Goal: Task Accomplishment & Management: Use online tool/utility

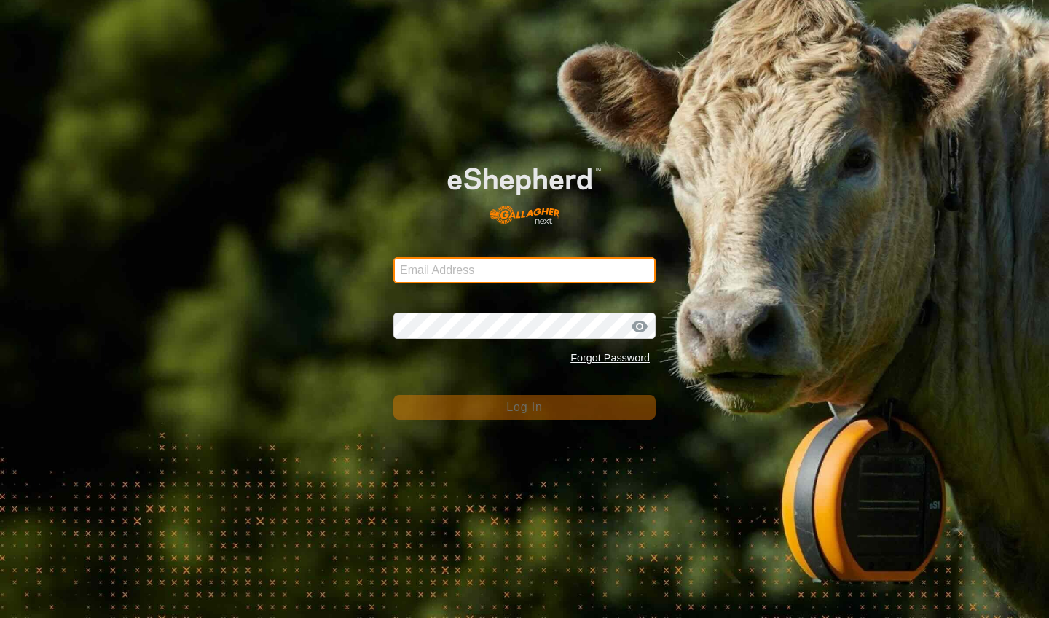
type input "[EMAIL_ADDRESS][DOMAIN_NAME]"
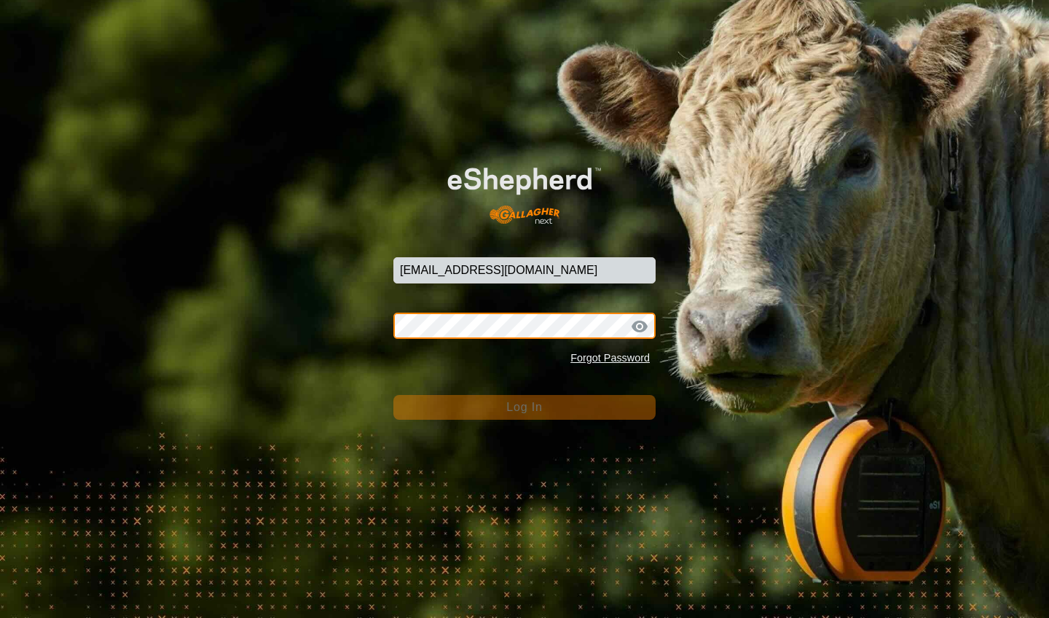
click at [524, 407] on button "Log In" at bounding box center [524, 407] width 262 height 25
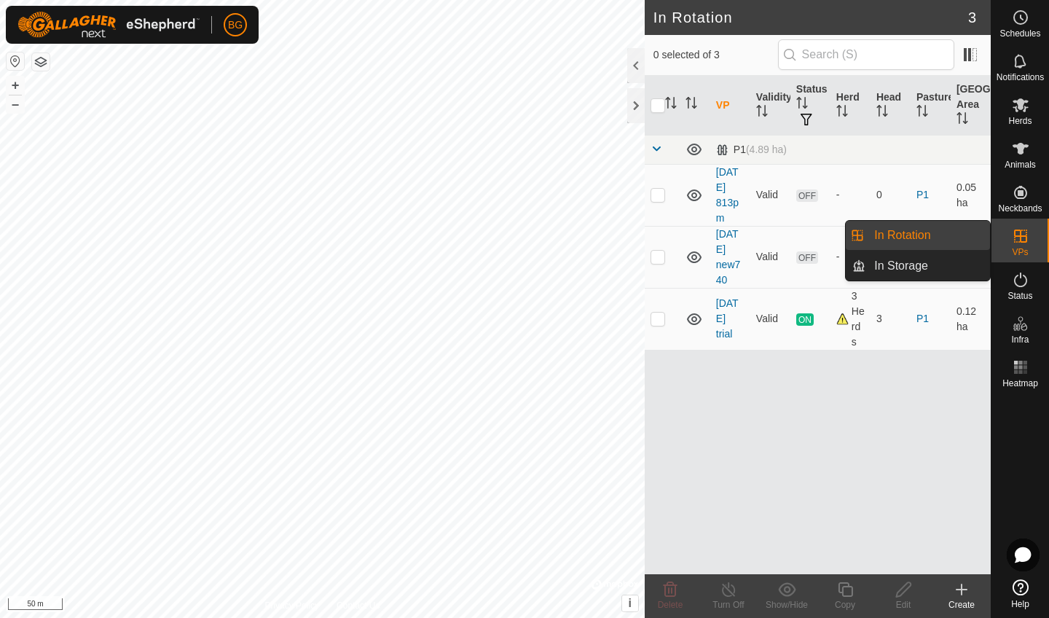
click at [913, 238] on link "In Rotation" at bounding box center [927, 235] width 125 height 29
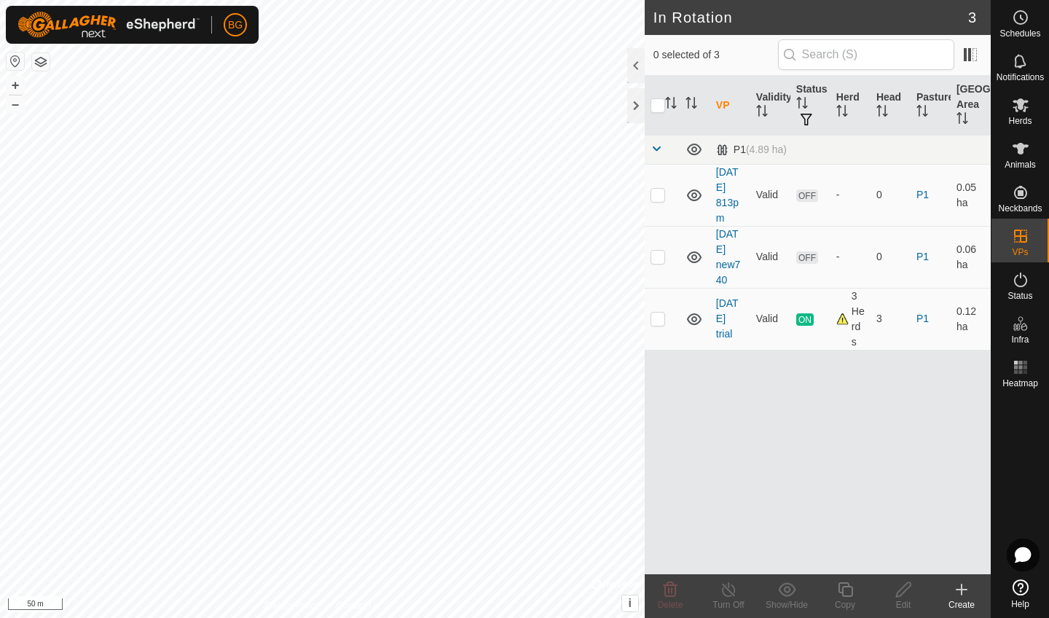
click at [960, 588] on icon at bounding box center [960, 588] width 17 height 17
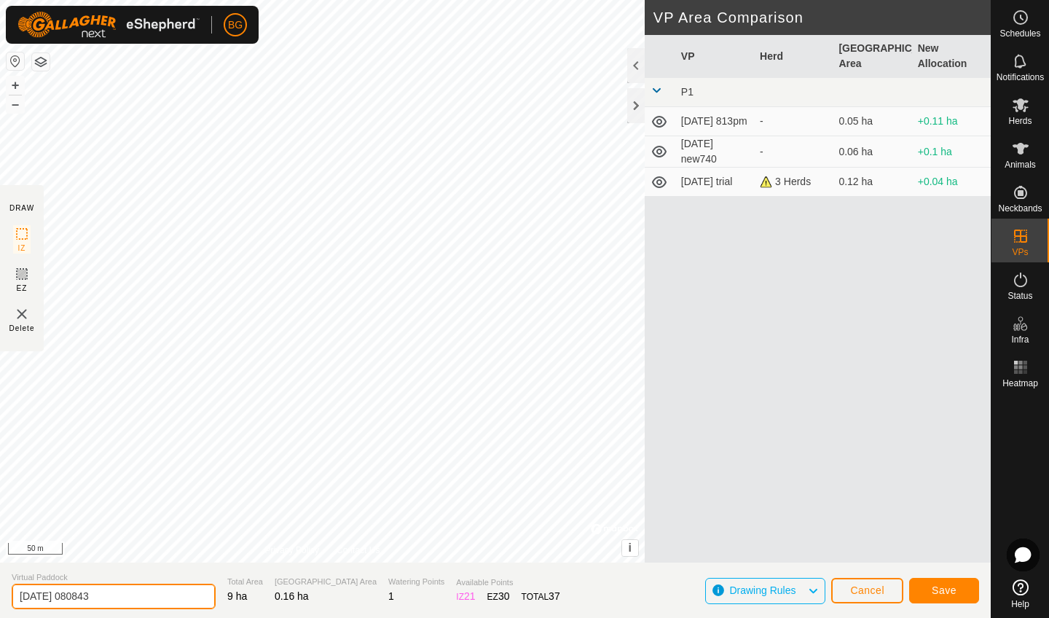
click at [127, 595] on input "[DATE] 080843" at bounding box center [114, 595] width 204 height 25
type input "[DATE] 8am"
click at [955, 592] on span "Save" at bounding box center [943, 590] width 25 height 12
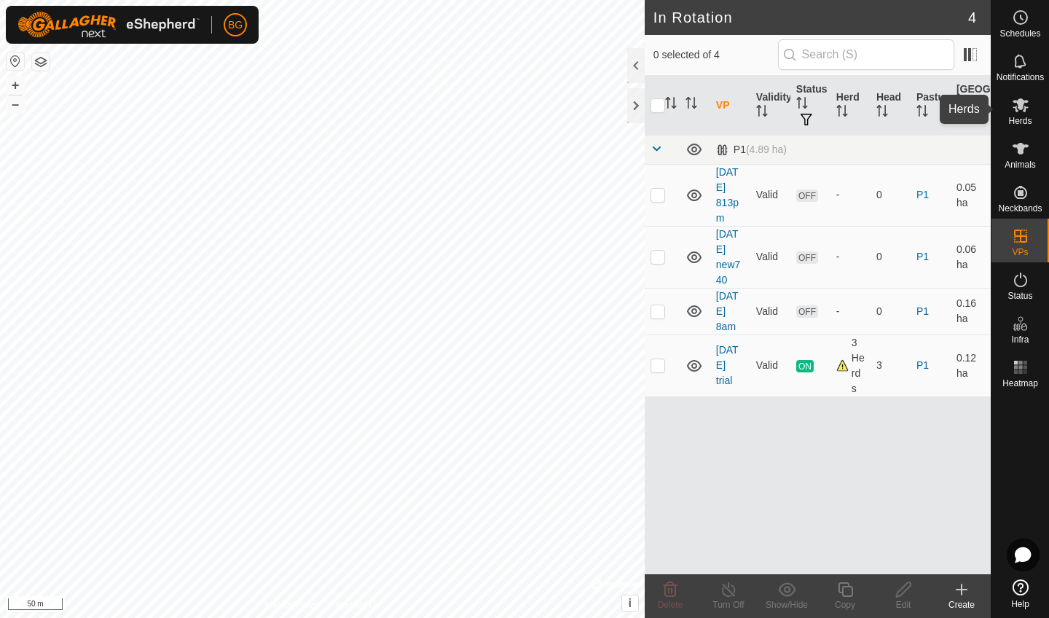
click at [1019, 117] on span "Herds" at bounding box center [1019, 121] width 23 height 9
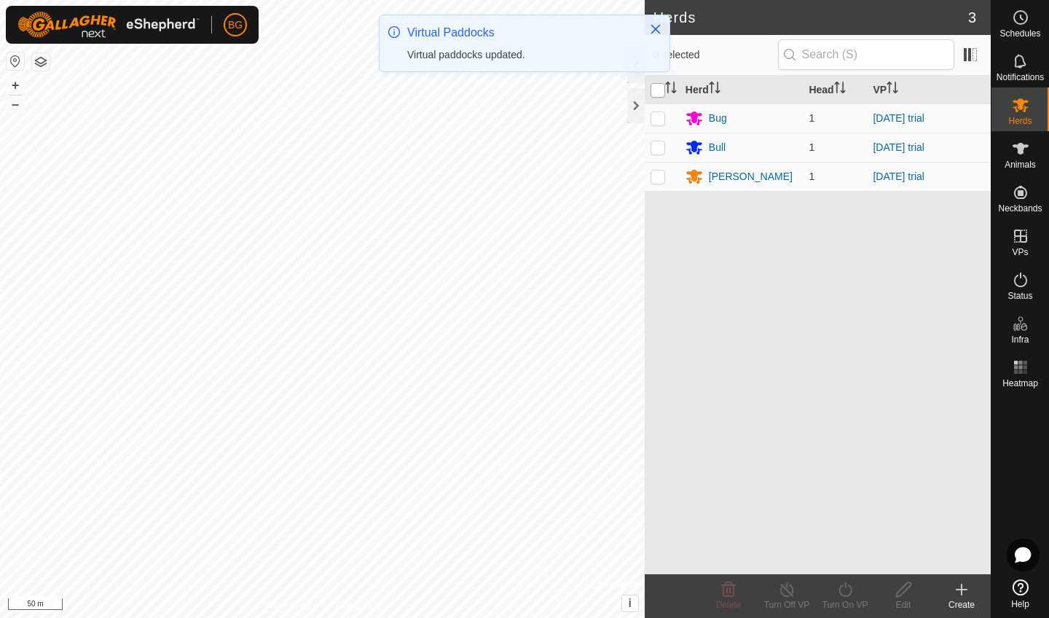
click at [658, 91] on div "BG Schedules Notifications Herds Animals Neckbands VPs Status Infra Heatmap Hel…" at bounding box center [524, 309] width 1049 height 618
click at [657, 88] on input "checkbox" at bounding box center [657, 90] width 15 height 15
checkbox input "true"
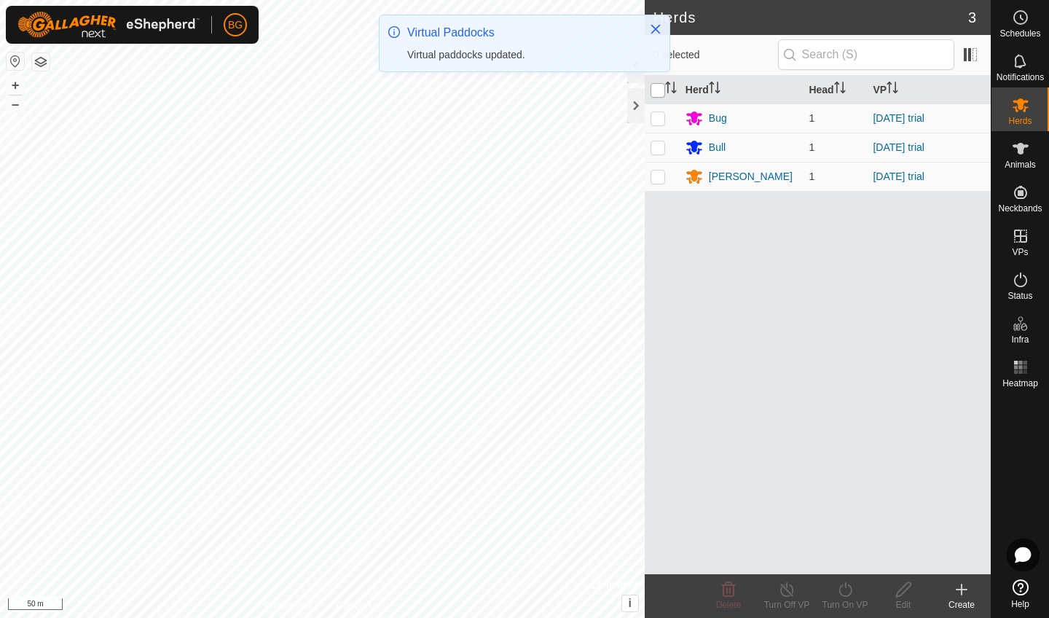
checkbox input "true"
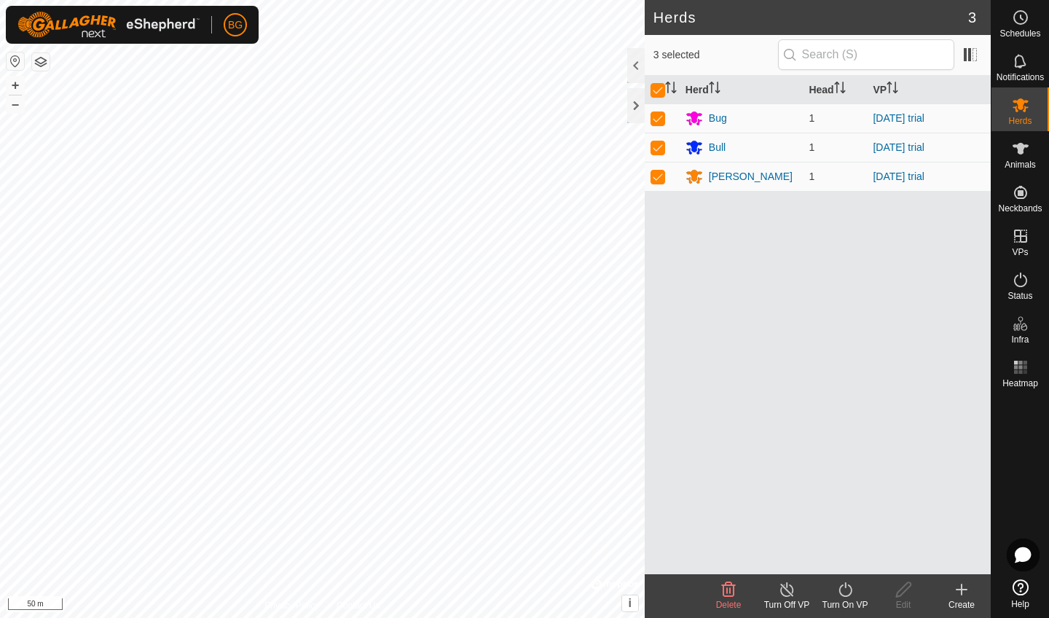
click at [843, 593] on icon at bounding box center [845, 588] width 18 height 17
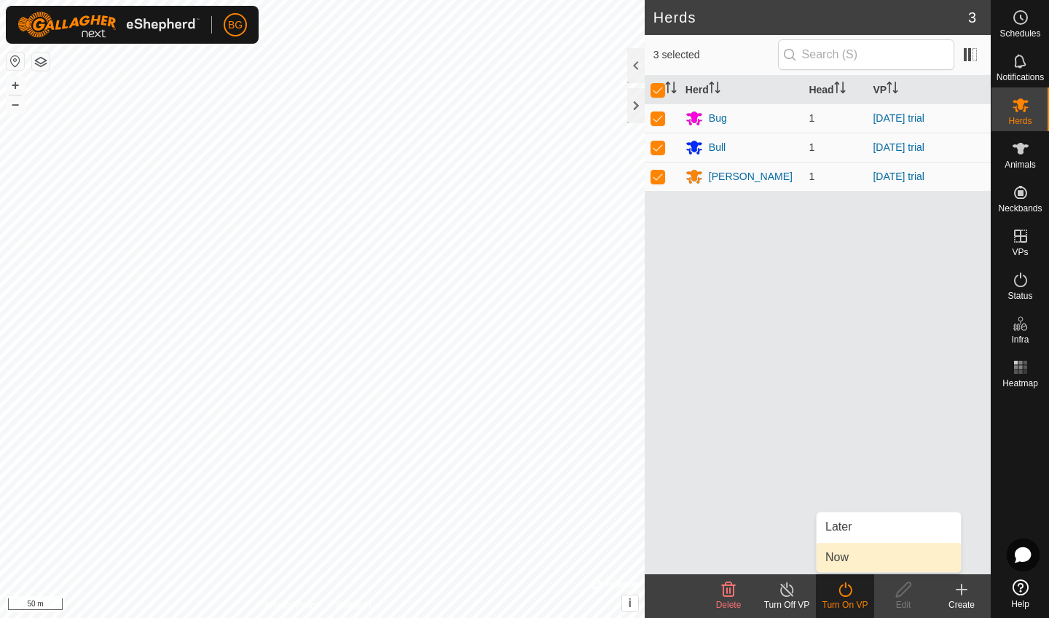
click at [845, 559] on link "Now" at bounding box center [888, 556] width 144 height 29
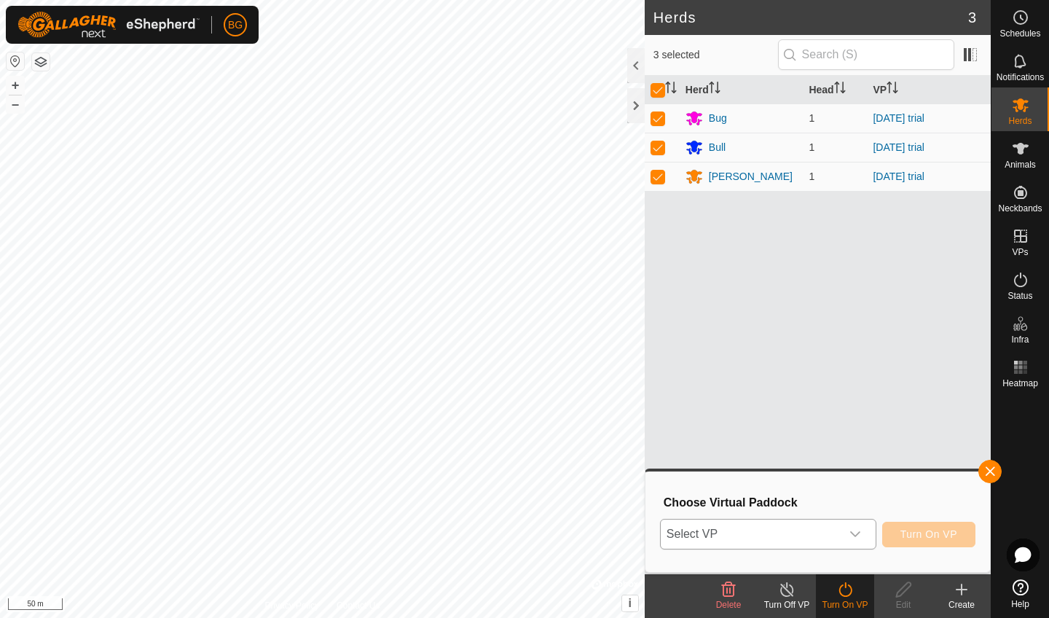
click at [855, 533] on icon "dropdown trigger" at bounding box center [855, 534] width 12 height 12
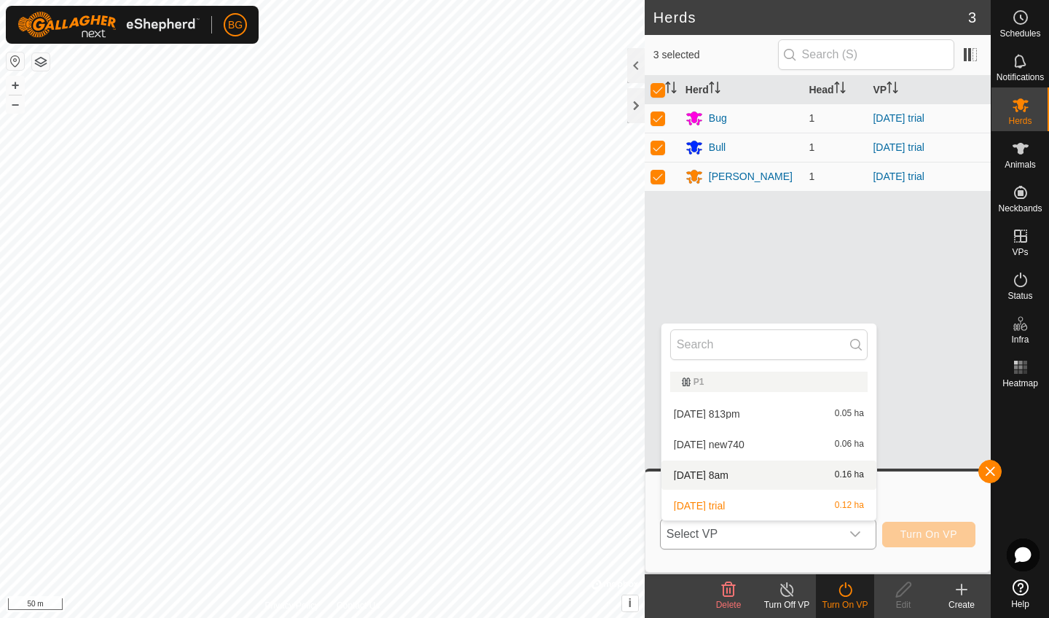
click at [774, 476] on li "[DATE] 8am 0.16 ha" at bounding box center [768, 474] width 215 height 29
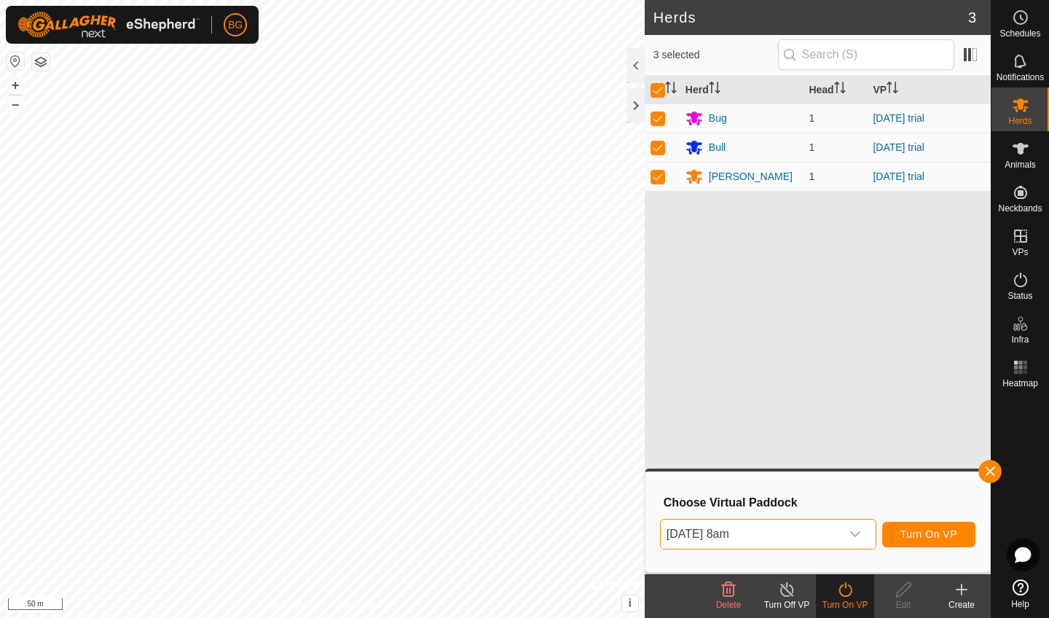
click at [950, 535] on span "Turn On VP" at bounding box center [928, 534] width 57 height 12
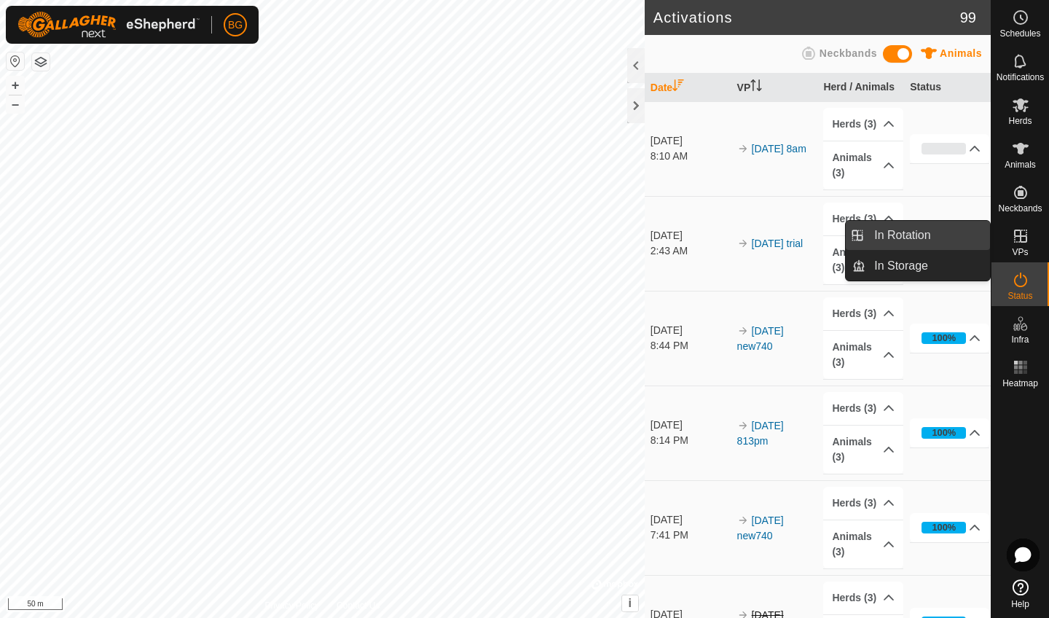
click at [920, 232] on link "In Rotation" at bounding box center [927, 235] width 125 height 29
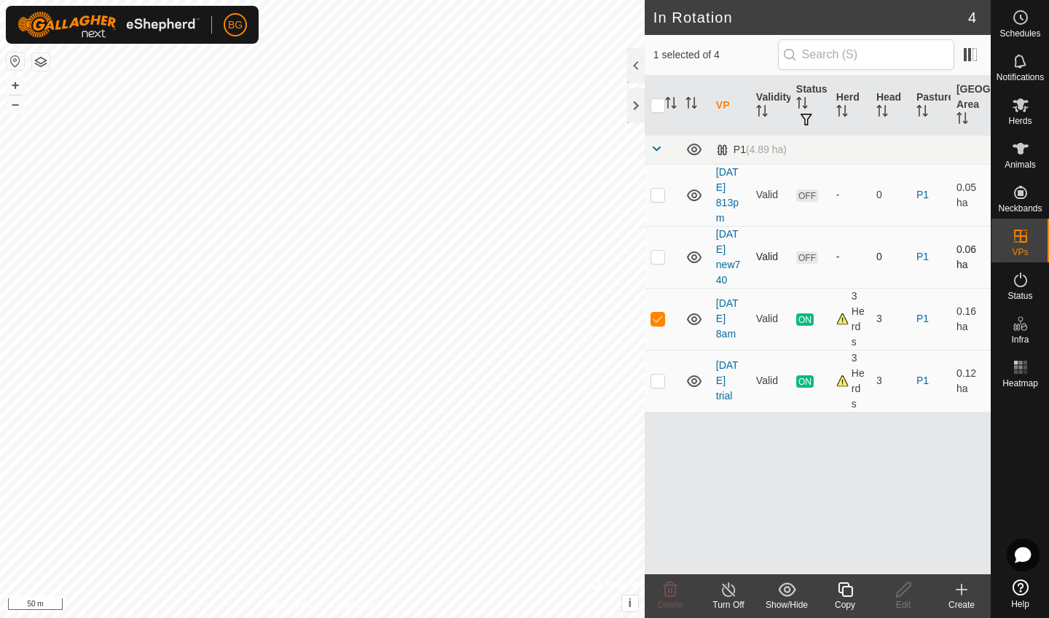
click at [656, 259] on p-checkbox at bounding box center [657, 256] width 15 height 12
checkbox input "true"
click at [660, 190] on p-checkbox at bounding box center [657, 195] width 15 height 12
checkbox input "true"
click at [660, 312] on td at bounding box center [661, 319] width 35 height 62
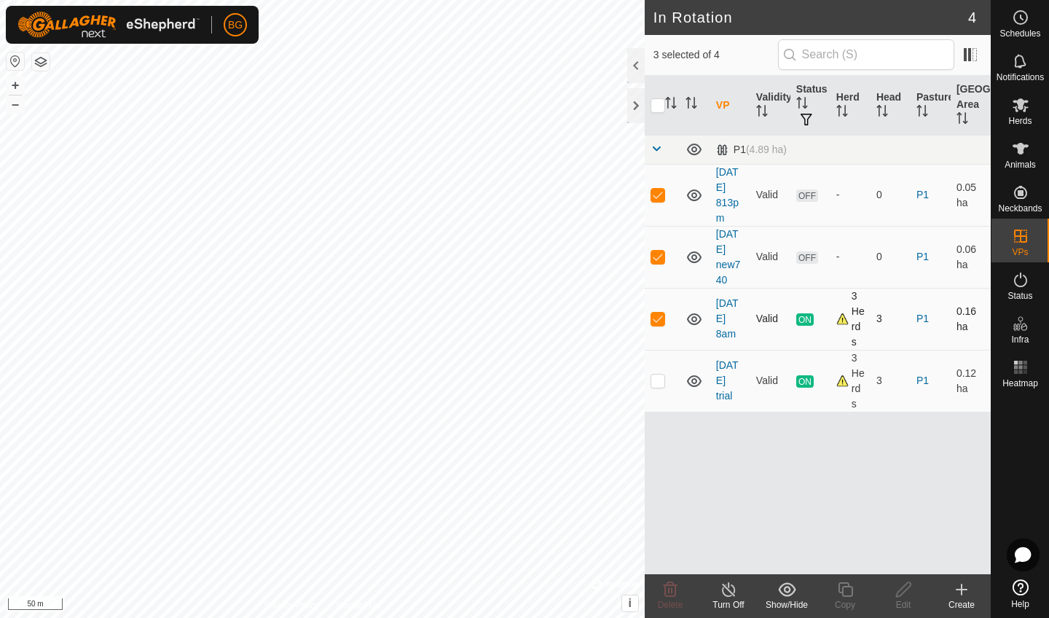
checkbox input "false"
click at [665, 592] on icon at bounding box center [670, 589] width 14 height 15
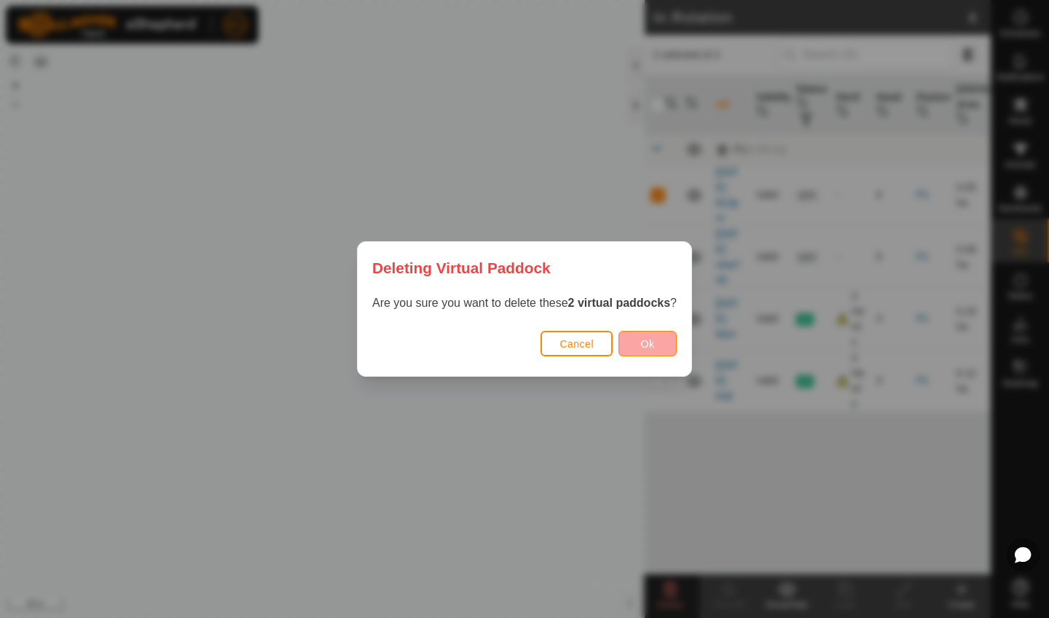
click at [662, 347] on button "Ok" at bounding box center [647, 343] width 58 height 25
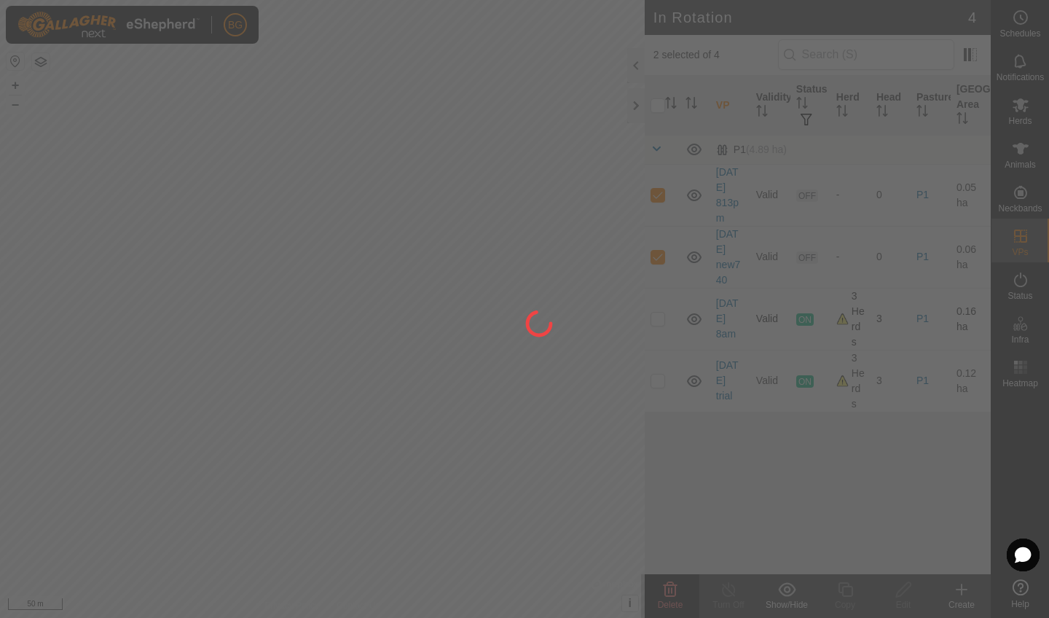
checkbox input "false"
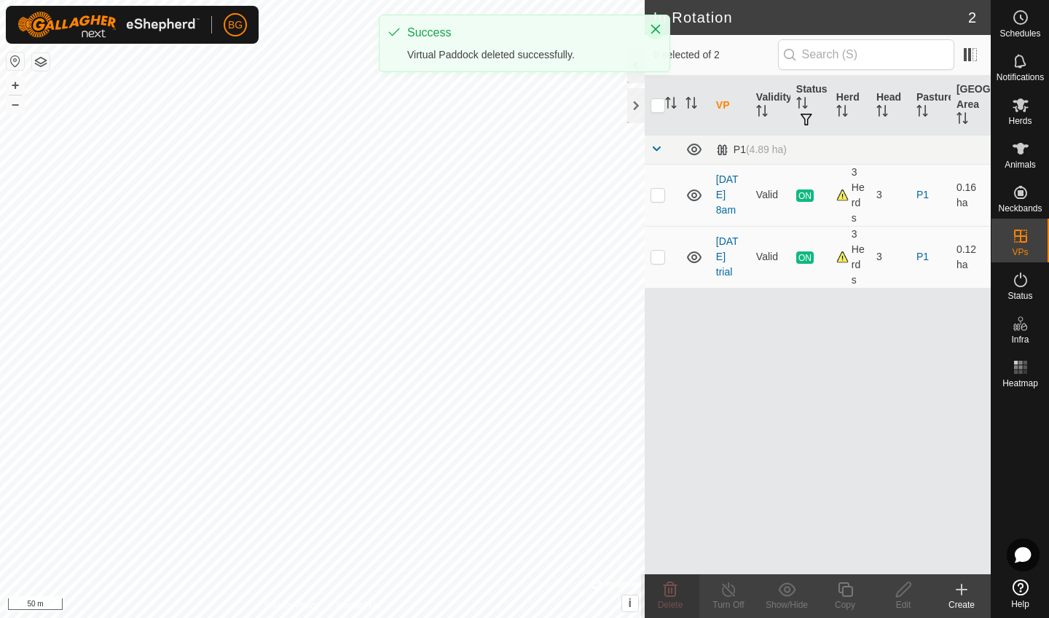
click at [656, 31] on icon "Close" at bounding box center [655, 29] width 9 height 9
